Goal: Contribute content

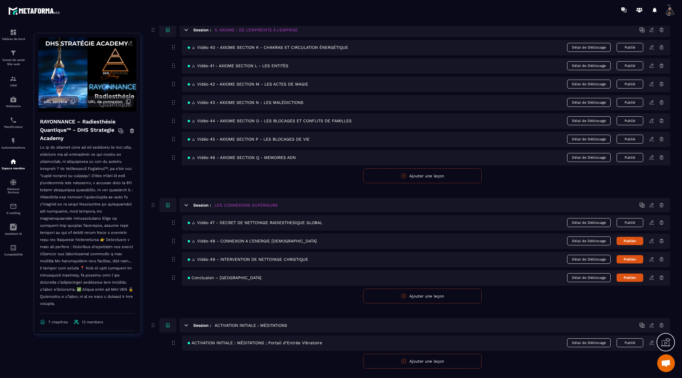
scroll to position [957, 0]
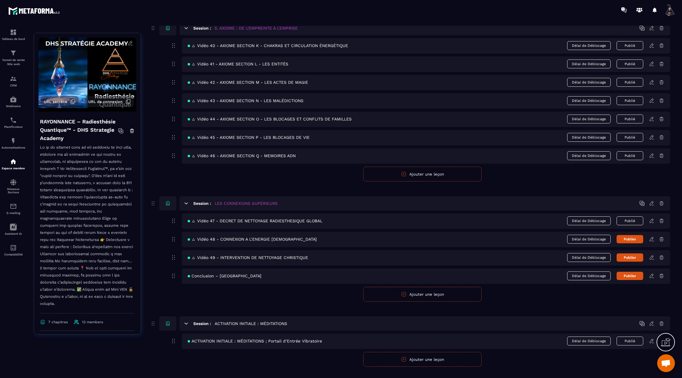
click at [653, 237] on icon at bounding box center [651, 239] width 5 height 5
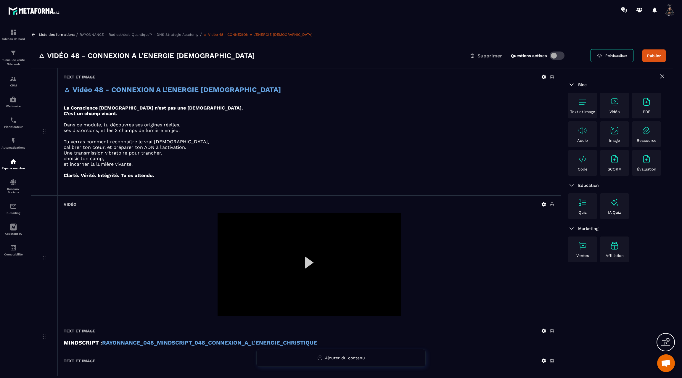
click at [546, 78] on icon at bounding box center [544, 77] width 4 height 4
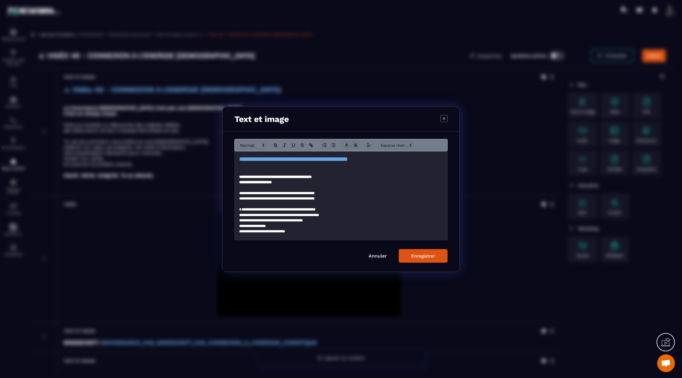
click at [373, 257] on link "Annuler" at bounding box center [378, 256] width 18 height 6
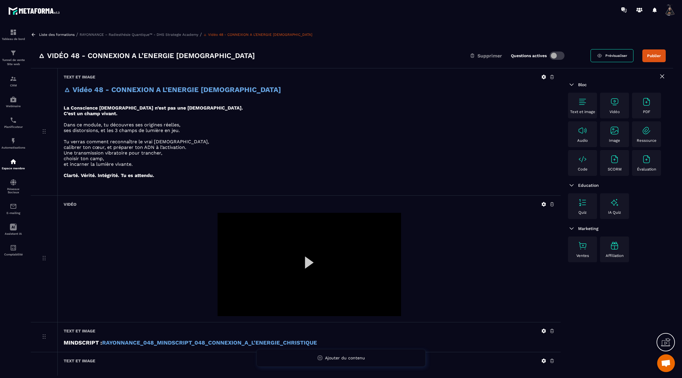
click at [543, 202] on icon at bounding box center [544, 204] width 4 height 4
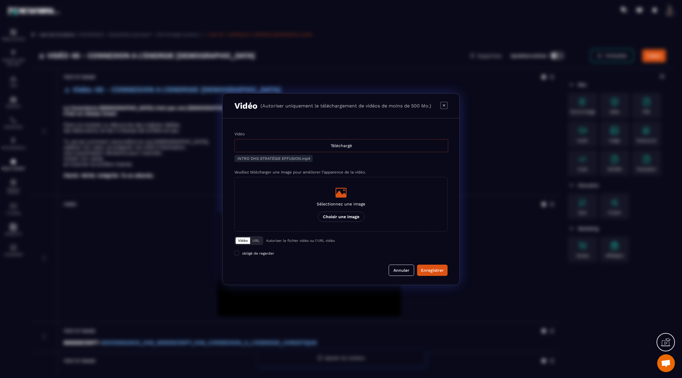
click at [378, 147] on div "Téléchargé" at bounding box center [342, 145] width 214 height 13
click at [0, 0] on input "Vidéo Téléchargé" at bounding box center [0, 0] width 0 height 0
click at [434, 271] on div "Enregistrer" at bounding box center [432, 270] width 23 height 6
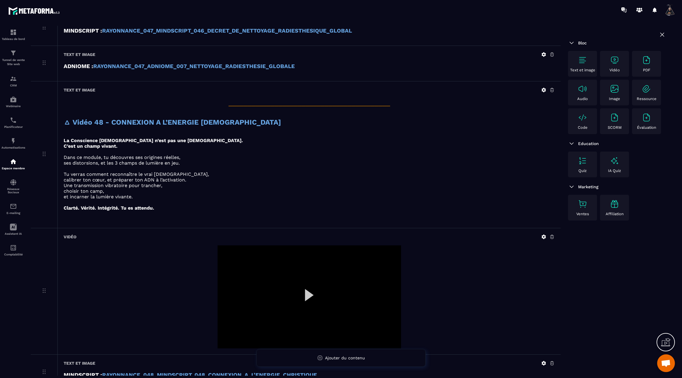
scroll to position [676, 0]
